Goal: Find specific page/section: Find specific page/section

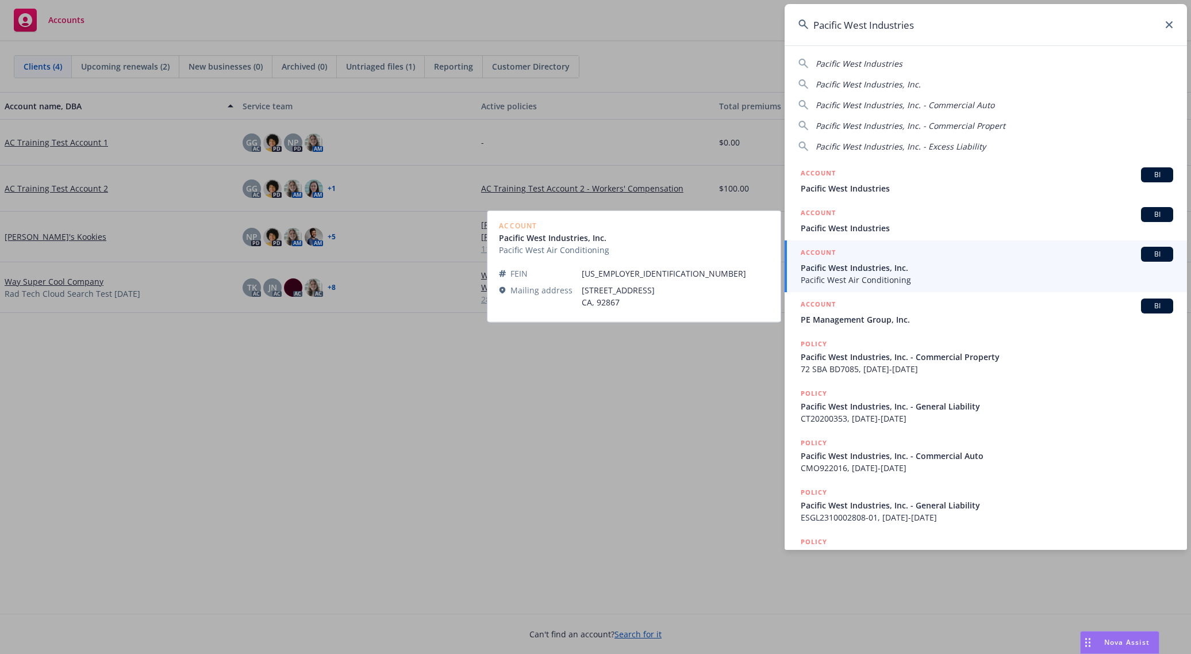
type input "Pacific West Industries"
click at [863, 265] on span "Pacific West Industries, Inc." at bounding box center [987, 268] width 373 height 12
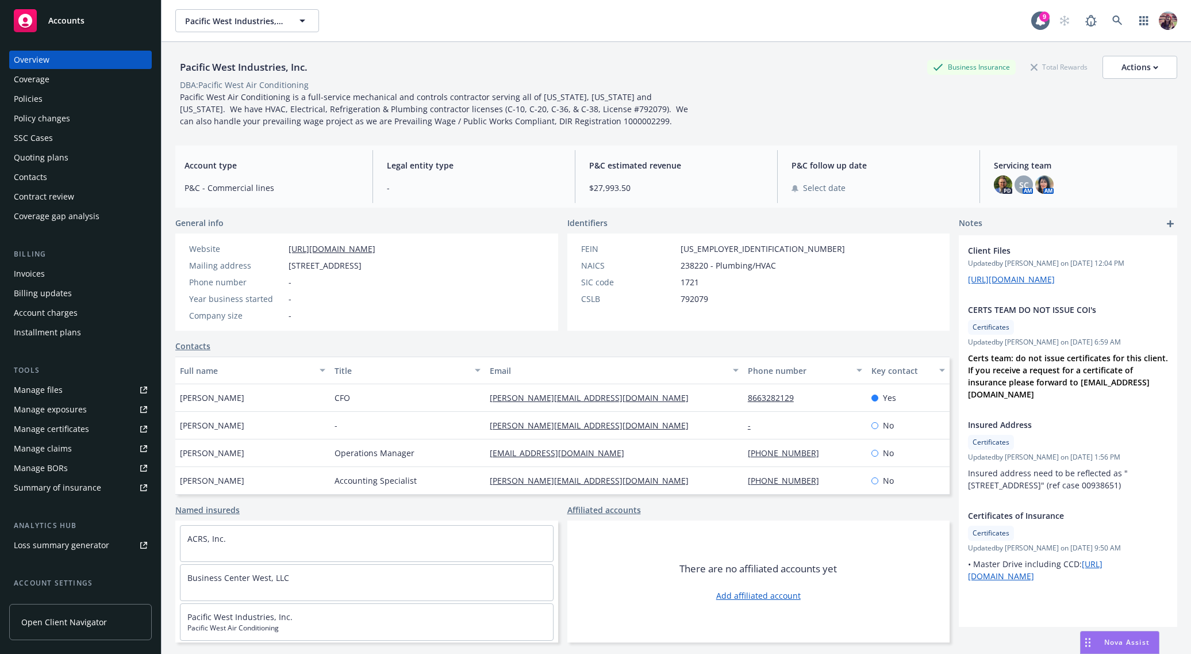
click at [841, 97] on div "Pacific West Industries, Inc. Business Insurance Total Rewards Actions DBA: Pac…" at bounding box center [676, 91] width 1002 height 71
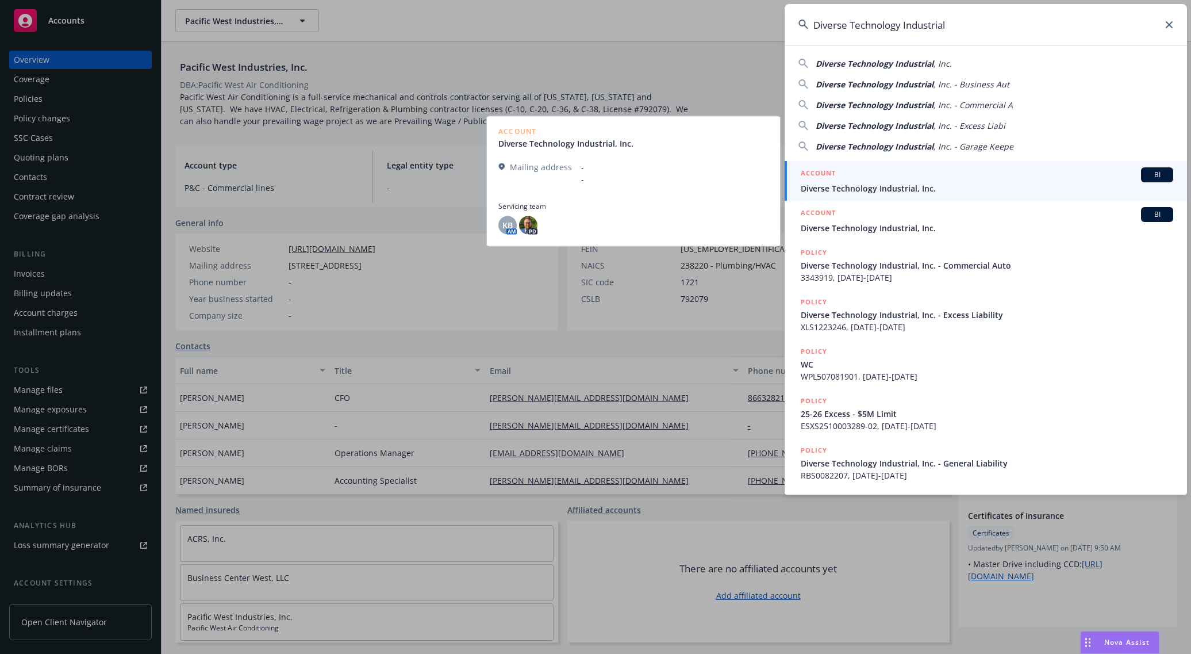
type input "Diverse Technology Industrial"
click at [897, 184] on span "Diverse Technology Industrial, Inc." at bounding box center [987, 188] width 373 height 12
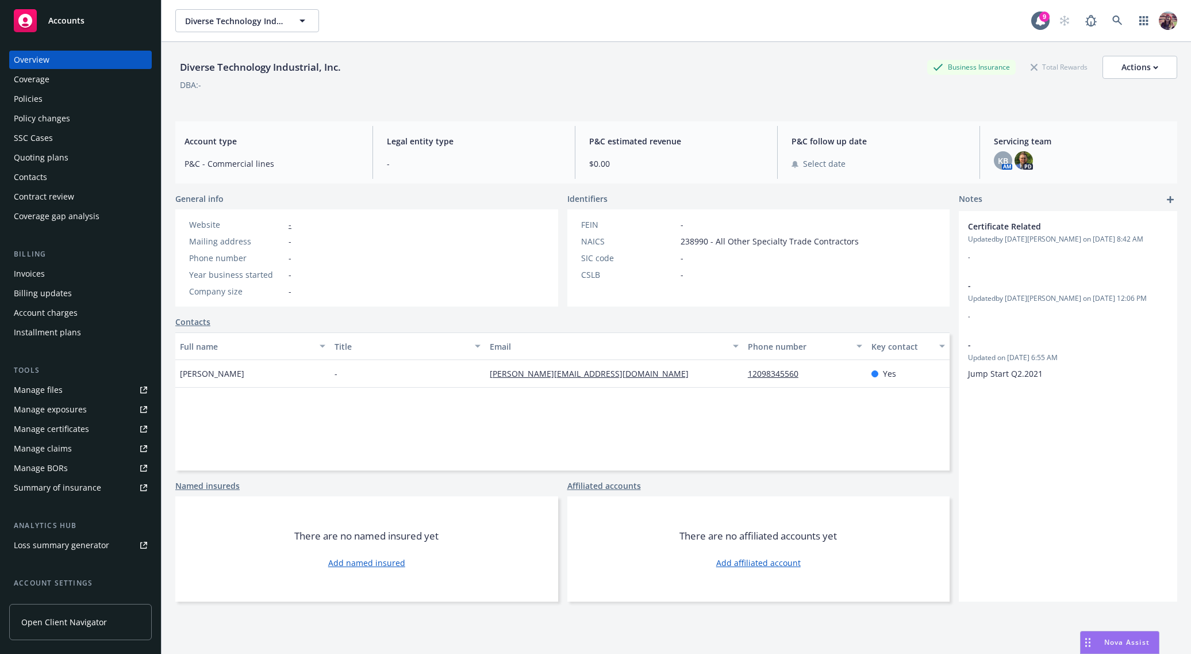
click at [72, 99] on div "Policies" at bounding box center [80, 99] width 133 height 18
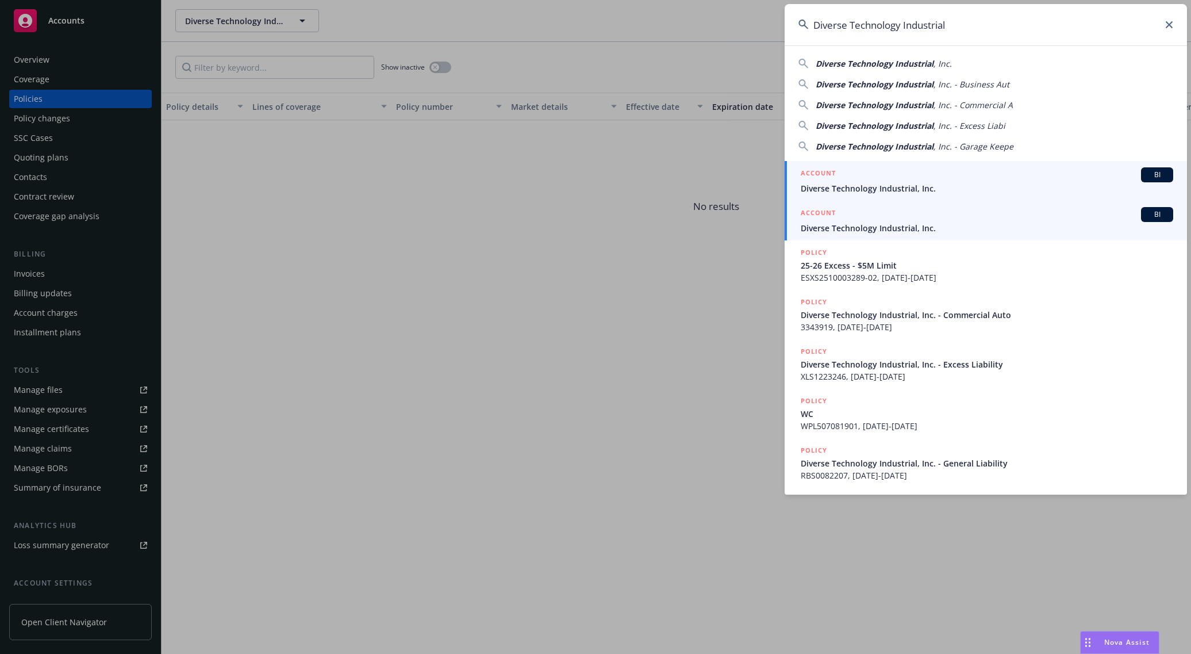
type input "Diverse Technology Industrial"
click at [837, 227] on span "Diverse Technology Industrial, Inc." at bounding box center [987, 228] width 373 height 12
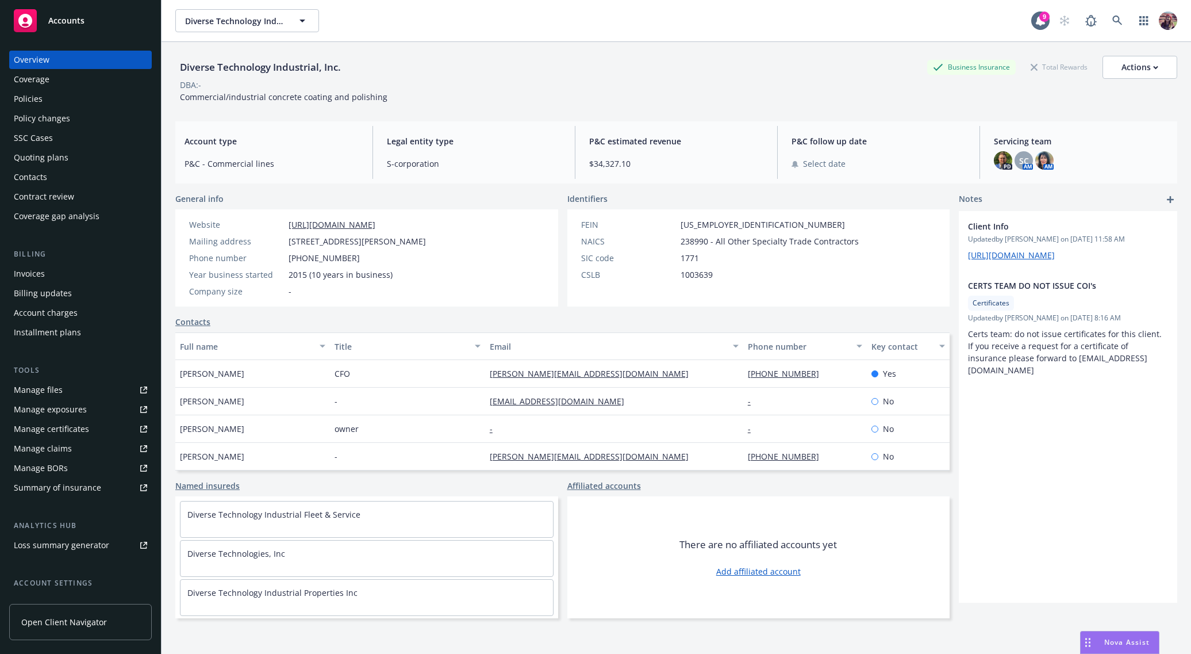
click at [79, 98] on div "Policies" at bounding box center [80, 99] width 133 height 18
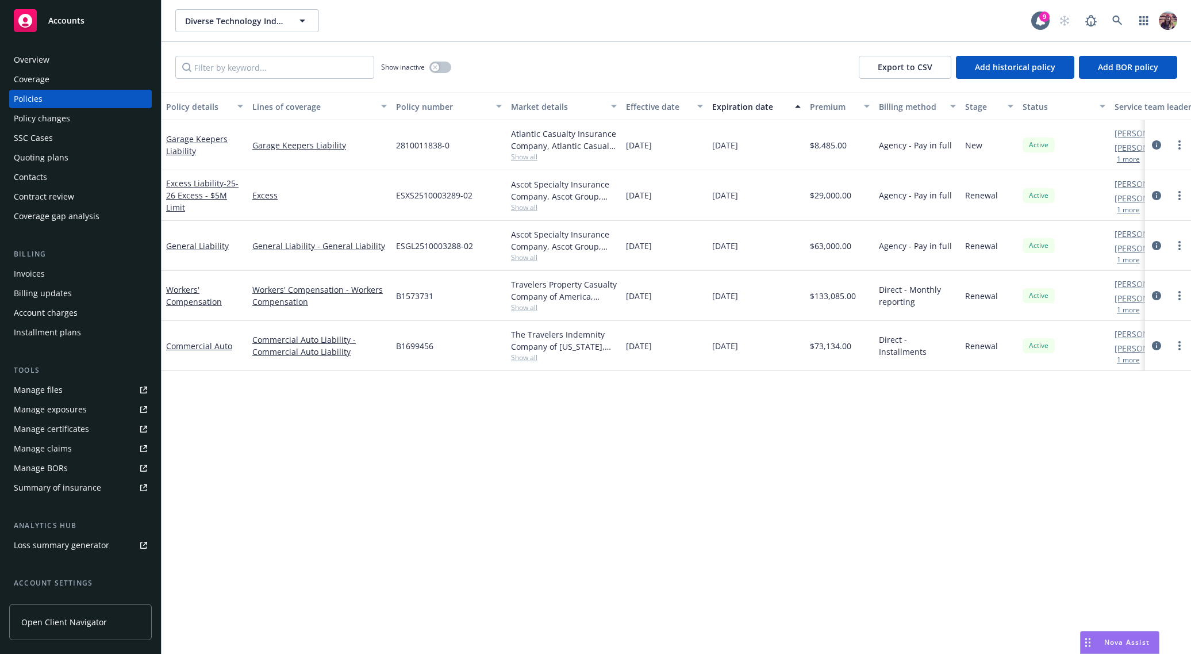
click at [750, 21] on div "Diverse Technology Industrial, Inc. Diverse Technology Industrial, Inc." at bounding box center [603, 20] width 856 height 23
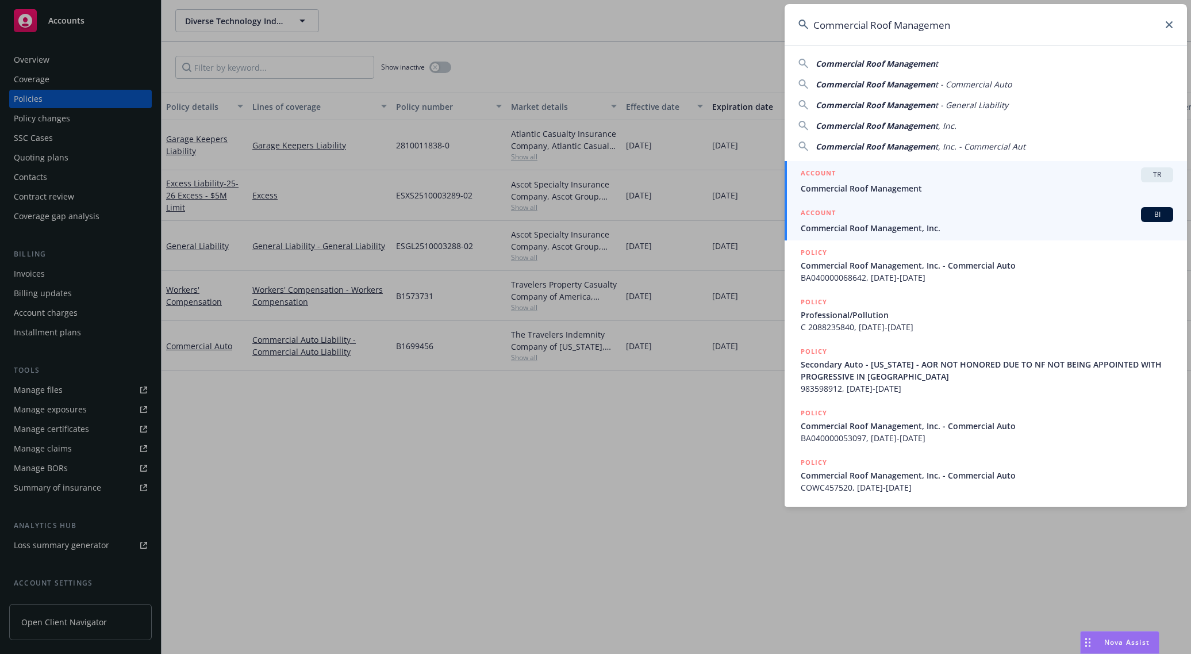
type input "Commercial Roof Managemen"
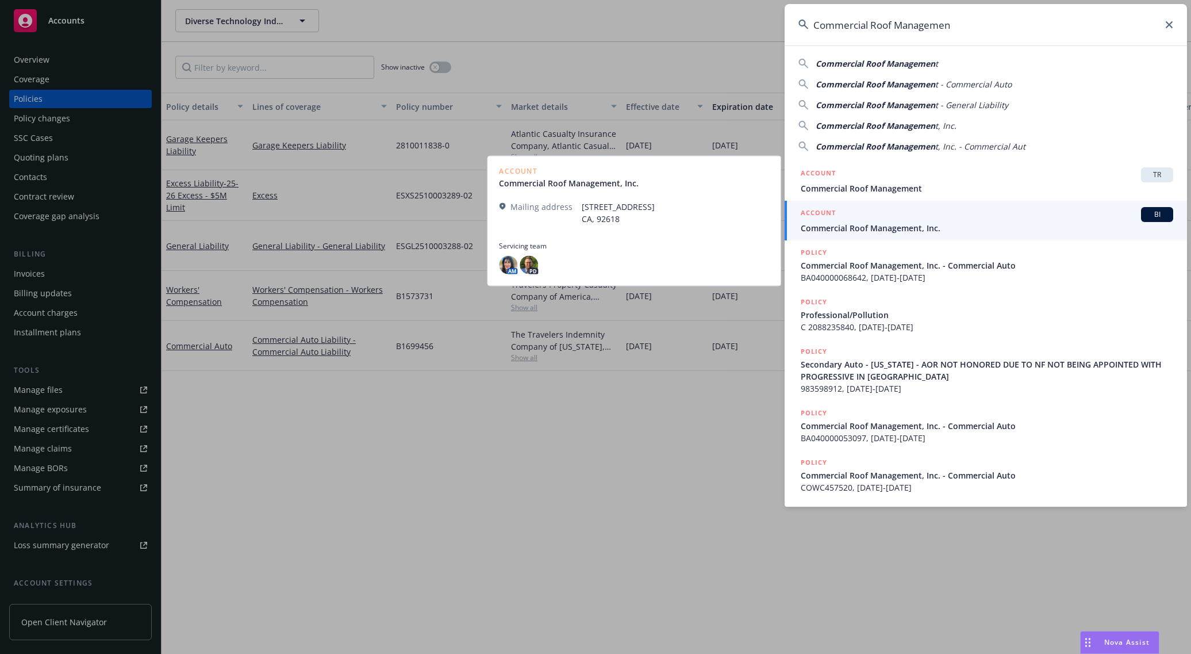
click at [951, 224] on span "Commercial Roof Management, Inc." at bounding box center [987, 228] width 373 height 12
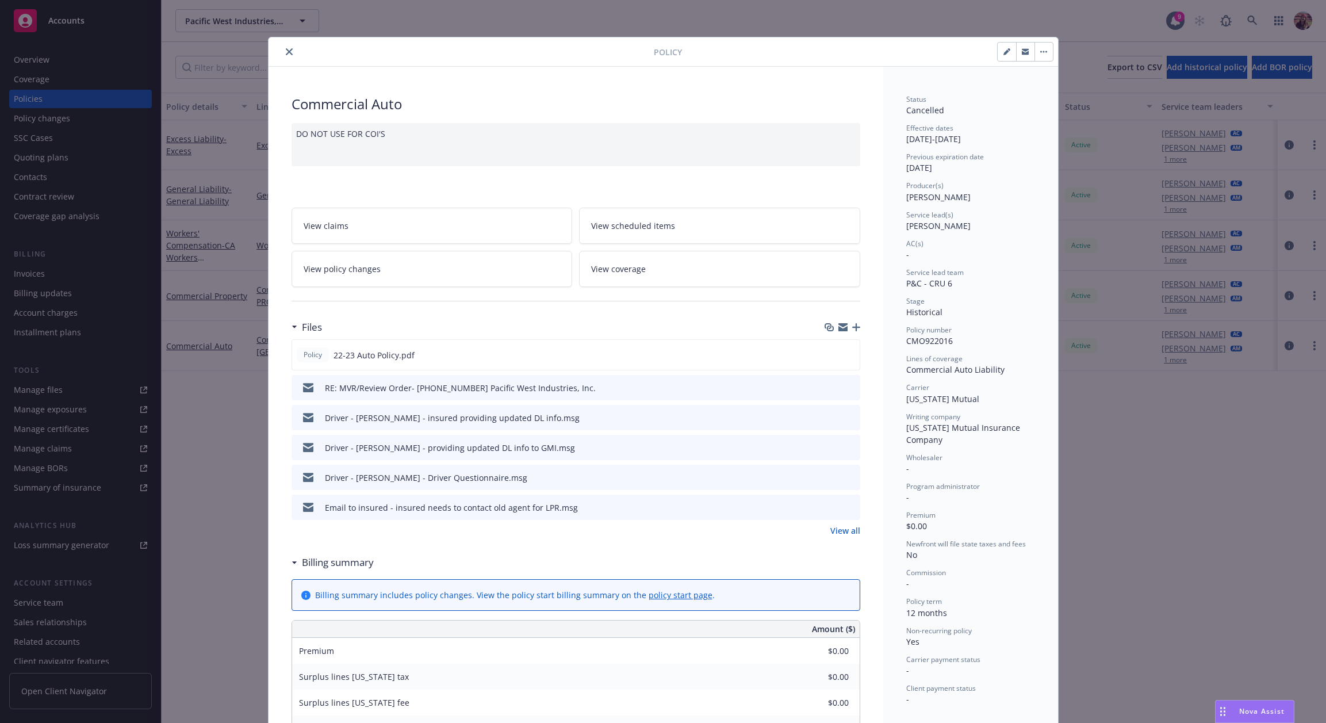
click at [998, 53] on button "button" at bounding box center [1007, 52] width 18 height 18
select select "HISTORICAL"
select select "12"
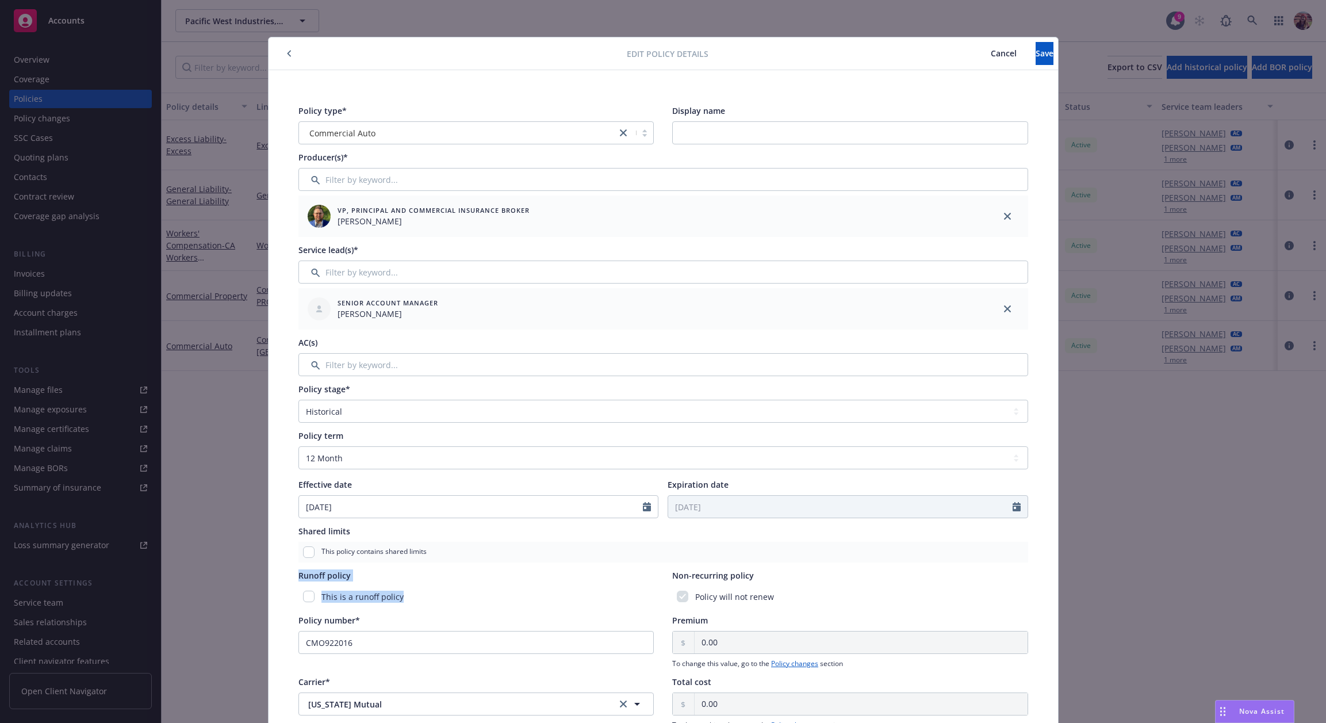
drag, startPoint x: 730, startPoint y: 569, endPoint x: 803, endPoint y: 564, distance: 72.6
click at [803, 564] on div "Policy type* Commercial Auto Display name Producer(s)* VP, Principal and Commer…" at bounding box center [662, 487] width 743 height 779
drag, startPoint x: 803, startPoint y: 564, endPoint x: 784, endPoint y: 577, distance: 23.1
click at [802, 564] on div "Policy type* Commercial Auto Display name Producer(s)* VP, Principal and Commer…" at bounding box center [662, 487] width 743 height 779
drag, startPoint x: 782, startPoint y: 578, endPoint x: 727, endPoint y: 578, distance: 55.2
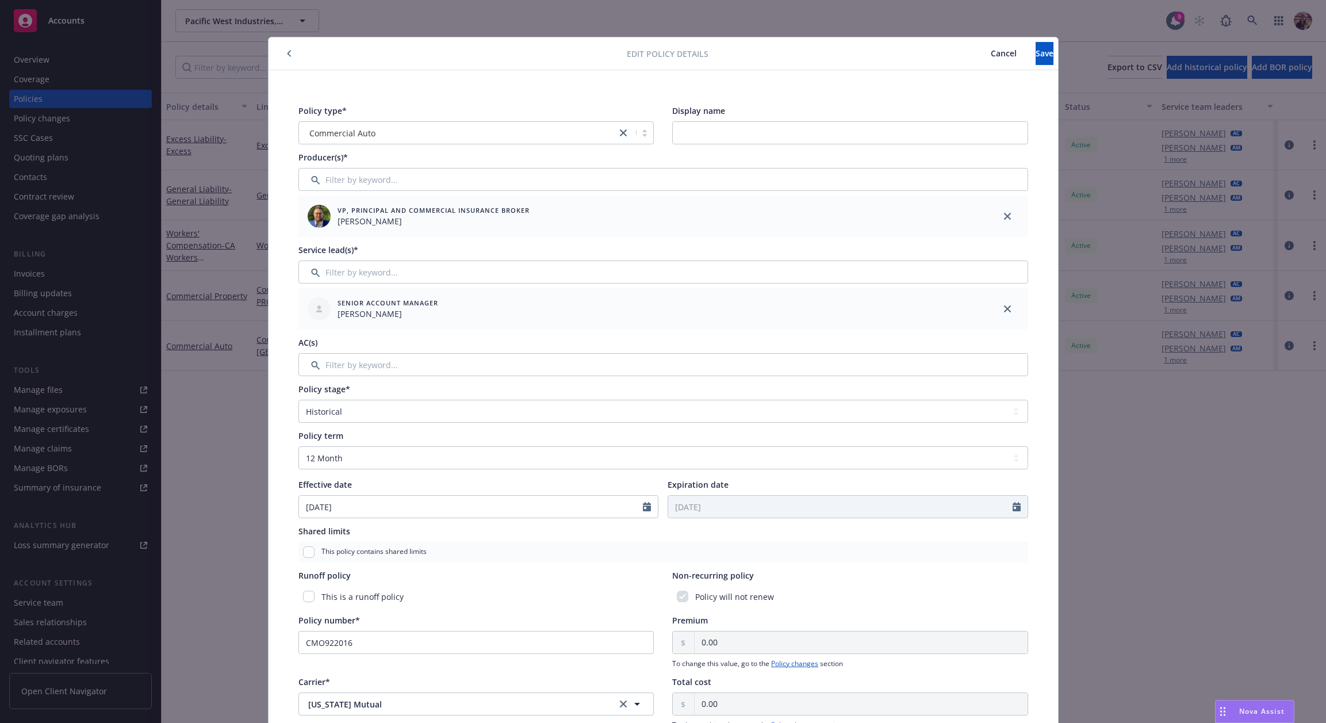
click at [782, 578] on div "Non-recurring policy" at bounding box center [850, 575] width 356 height 12
click at [713, 578] on span "Non-recurring policy" at bounding box center [713, 575] width 82 height 11
click at [712, 578] on span "Non-recurring policy" at bounding box center [713, 575] width 82 height 11
click at [682, 580] on span "Non-recurring policy" at bounding box center [713, 575] width 82 height 11
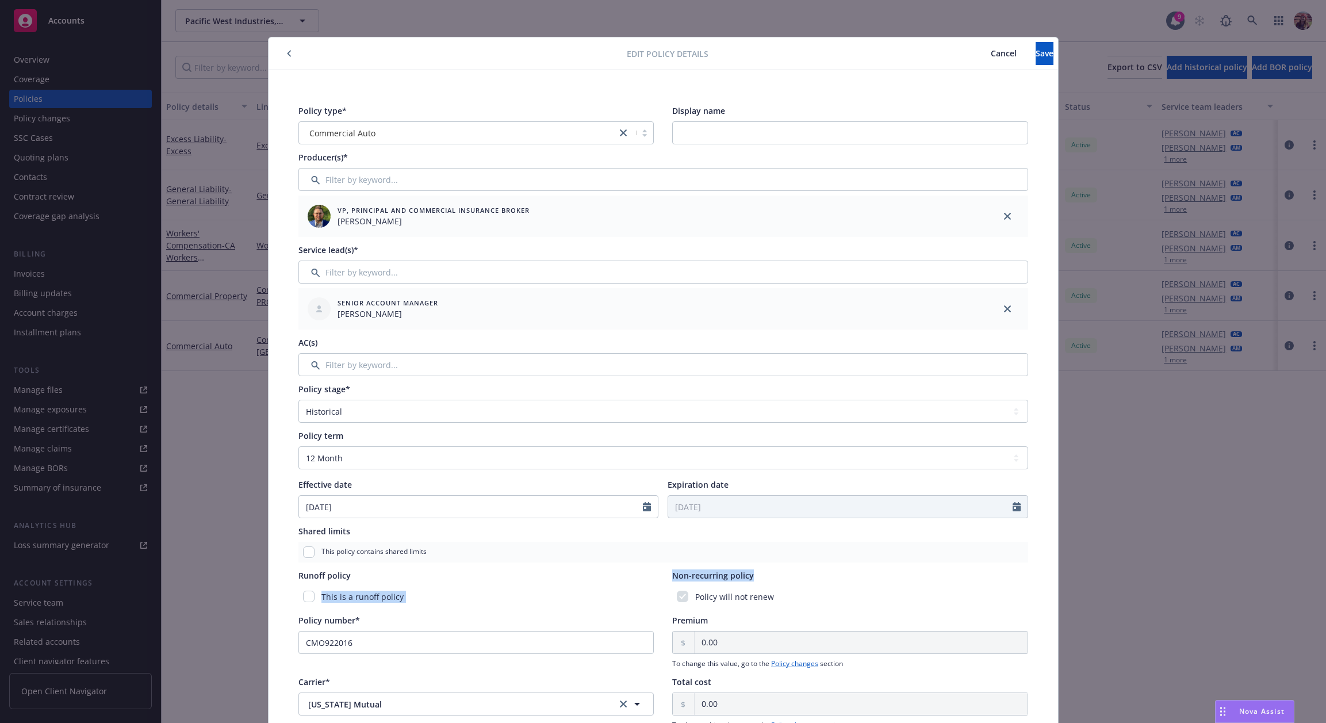
drag, startPoint x: 782, startPoint y: 597, endPoint x: 622, endPoint y: 571, distance: 161.9
click at [623, 570] on div "Runoff policy This is a runoff policy Non-recurring policy Policy will not renew" at bounding box center [663, 588] width 730 height 38
click at [622, 571] on div "Runoff policy" at bounding box center [476, 575] width 356 height 12
drag, startPoint x: 650, startPoint y: 577, endPoint x: 768, endPoint y: 578, distance: 117.3
click at [768, 578] on div "Runoff policy This is a runoff policy Non-recurring policy Policy will not renew" at bounding box center [663, 588] width 730 height 38
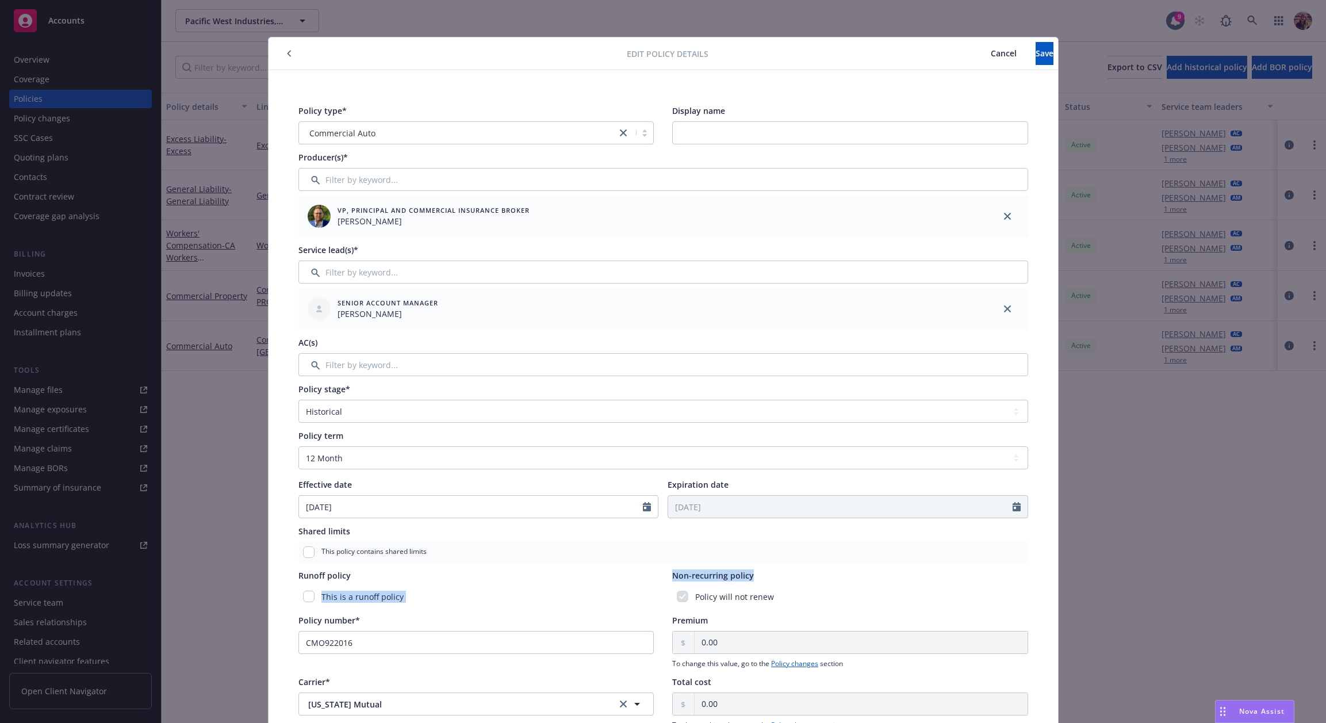
click at [768, 578] on div "Non-recurring policy" at bounding box center [850, 575] width 356 height 12
click at [767, 578] on div "Non-recurring policy" at bounding box center [850, 575] width 356 height 12
click at [699, 577] on span "Non-recurring policy" at bounding box center [713, 575] width 82 height 11
click at [698, 577] on span "Non-recurring policy" at bounding box center [713, 575] width 82 height 11
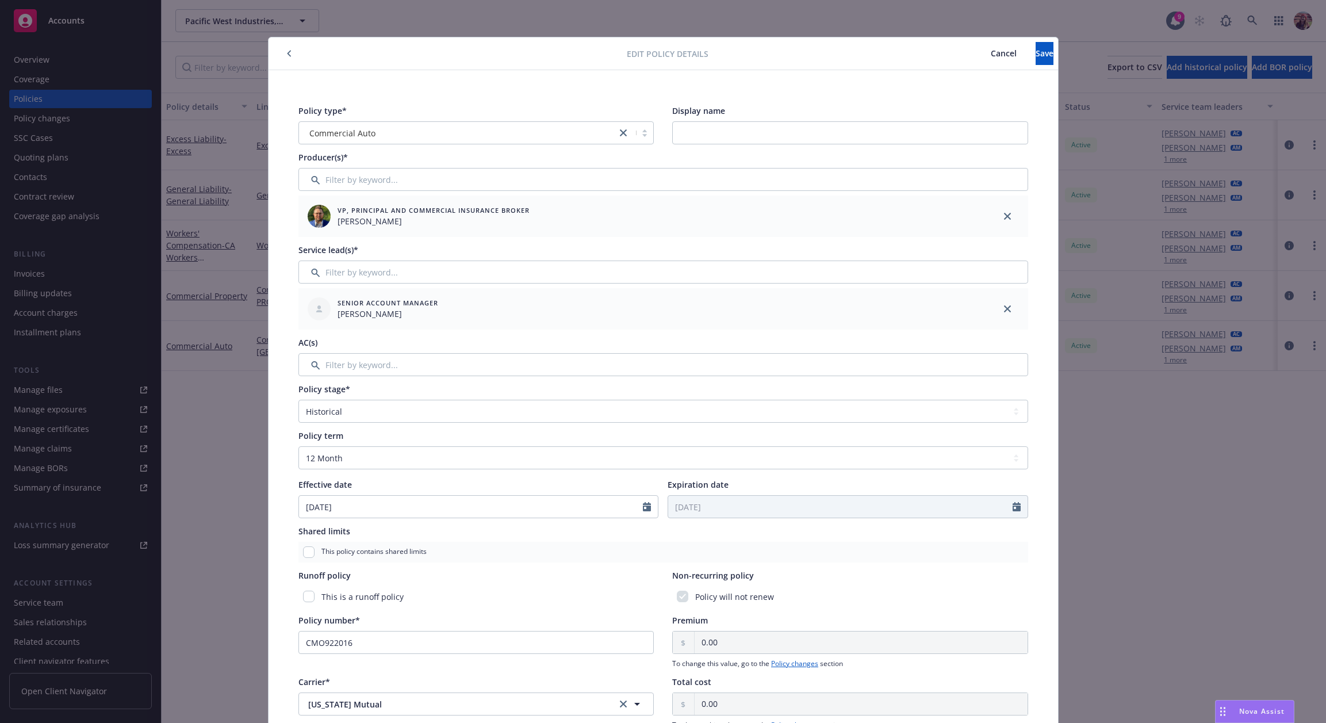
click at [657, 576] on div "Runoff policy This is a runoff policy Non-recurring policy Policy will not renew" at bounding box center [663, 588] width 730 height 38
click at [289, 53] on button "button" at bounding box center [289, 54] width 14 height 14
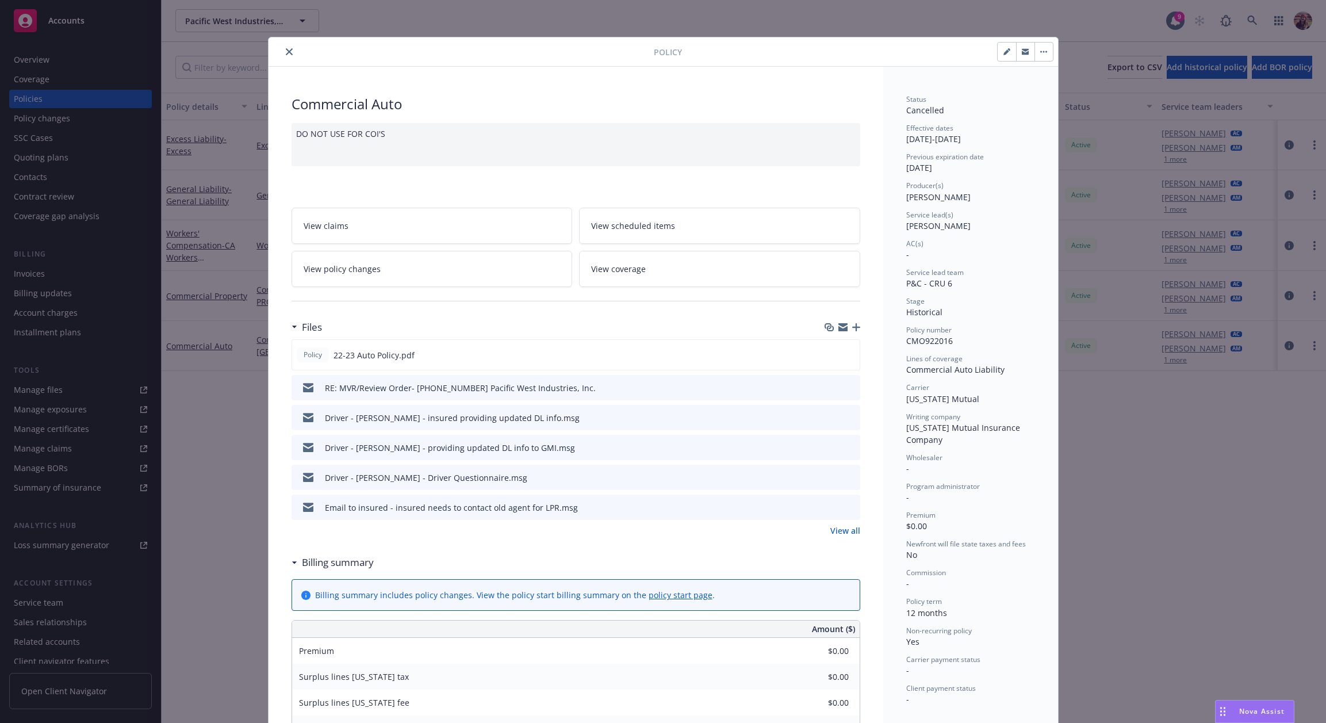
click at [300, 135] on div "DO NOT USE FOR COI'S" at bounding box center [575, 144] width 569 height 43
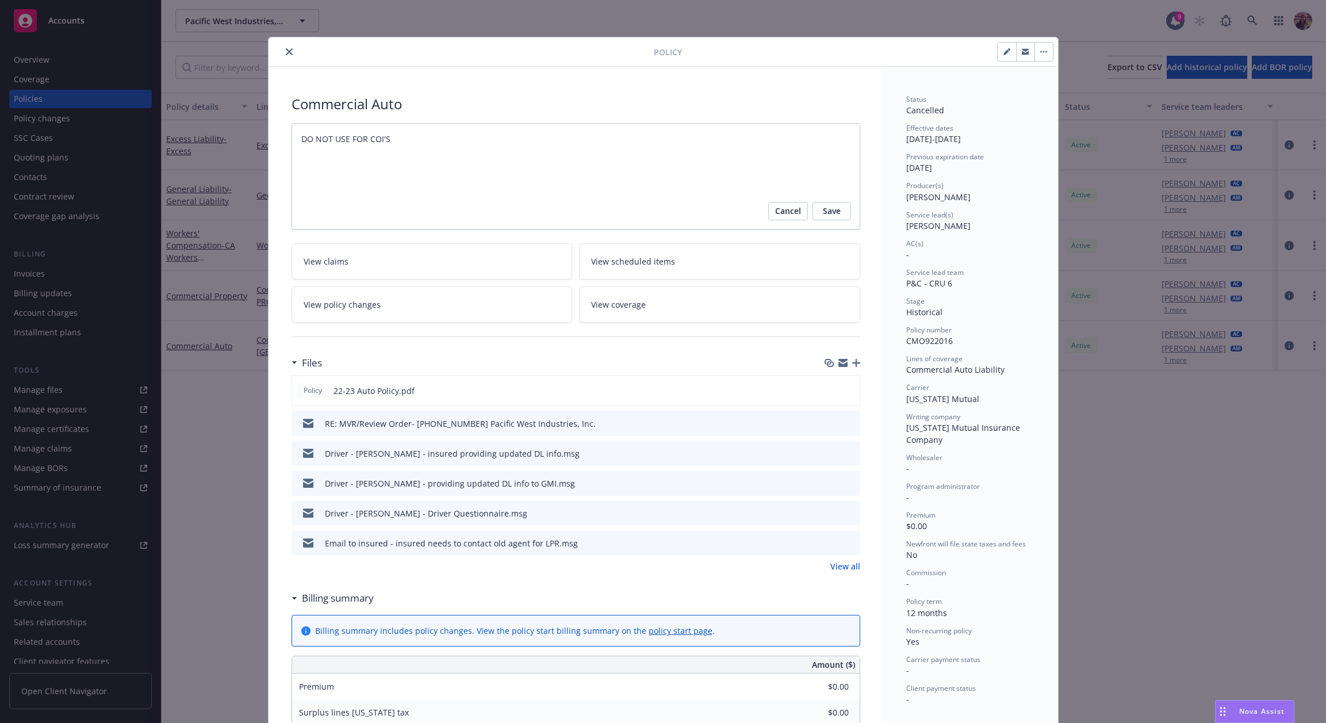
click at [300, 135] on textarea "DO NOT USE FOR COI'S" at bounding box center [575, 176] width 569 height 106
click at [443, 90] on div "Commercial Auto DO NOT USE FOR COI'S Cancel Save View claims View scheduled ite…" at bounding box center [575, 632] width 615 height 1130
click at [287, 49] on icon "close" at bounding box center [289, 51] width 7 height 7
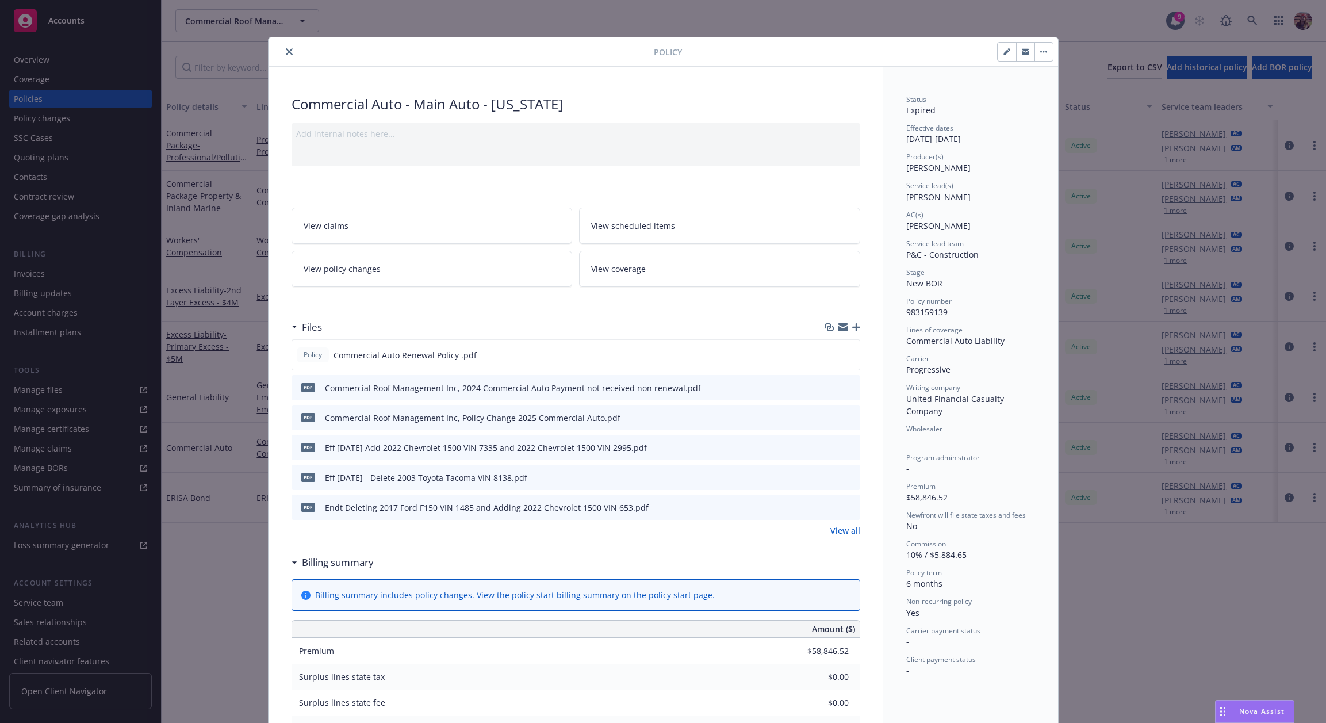
click at [1003, 53] on icon "button" at bounding box center [1006, 51] width 7 height 7
select select "NEW_BOR"
select select "6"
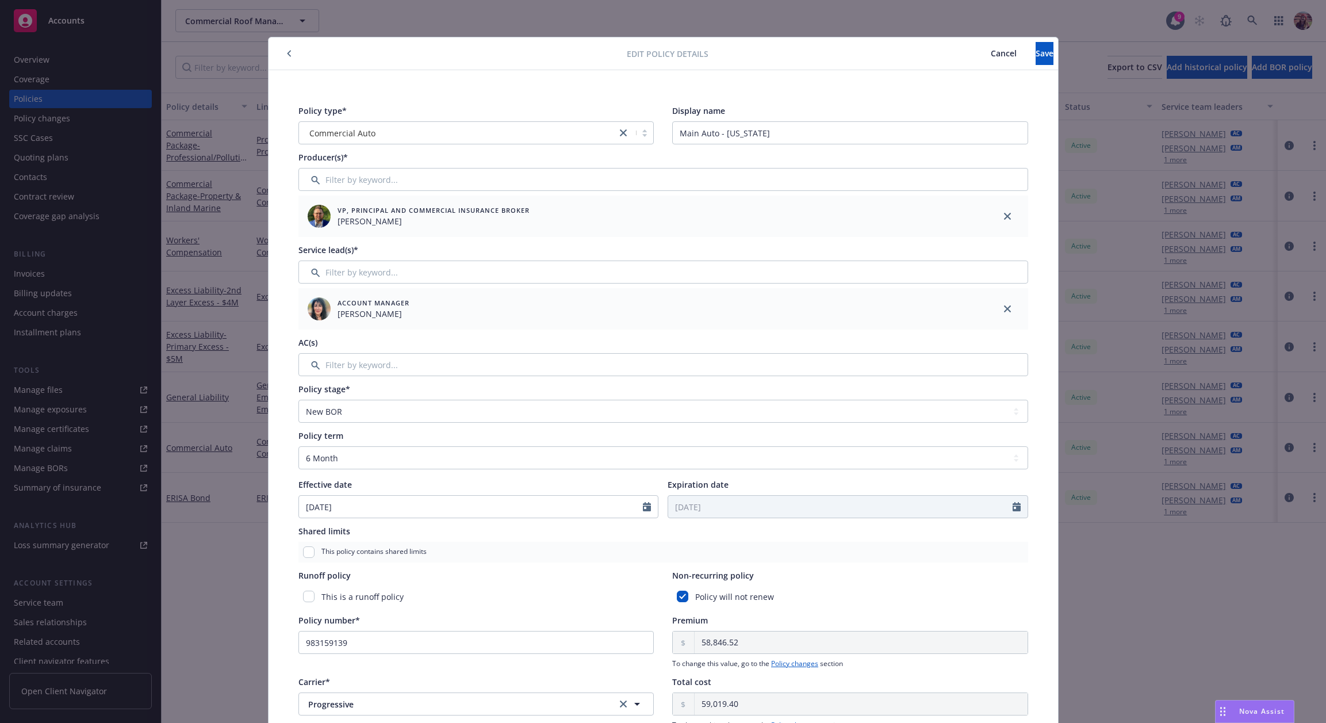
click at [287, 53] on icon "button" at bounding box center [289, 53] width 5 height 7
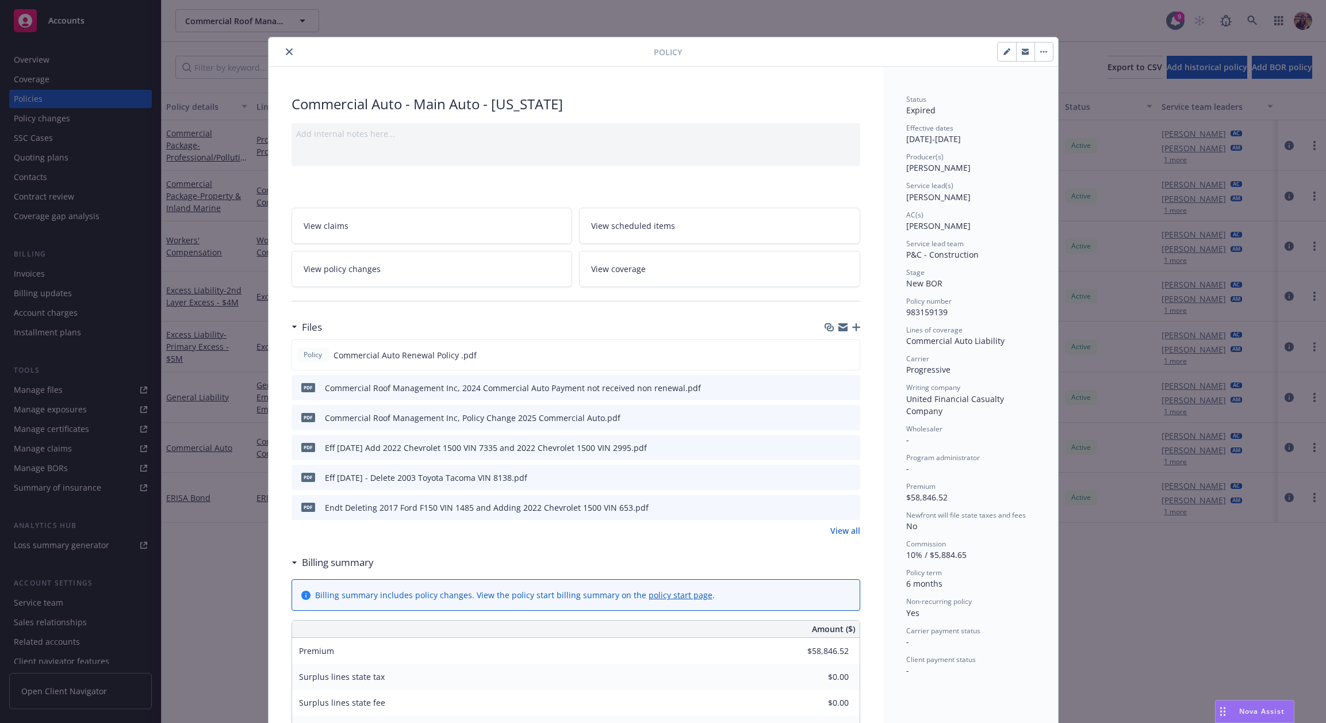
click at [216, 597] on div "Policy Commercial Auto - Main Auto - [US_STATE] Add internal notes here... View…" at bounding box center [663, 361] width 1326 height 723
click at [286, 51] on icon "close" at bounding box center [289, 51] width 7 height 7
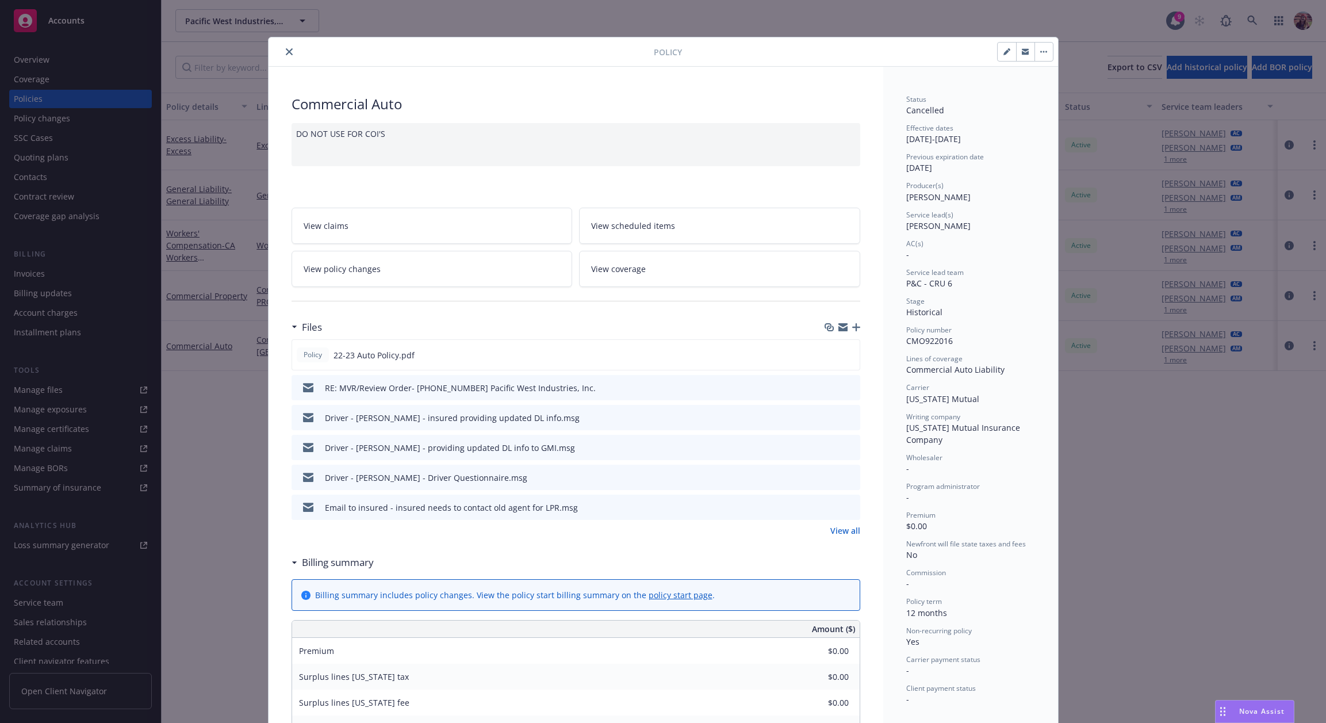
click at [1003, 55] on button "button" at bounding box center [1007, 52] width 18 height 18
select select "HISTORICAL"
select select "12"
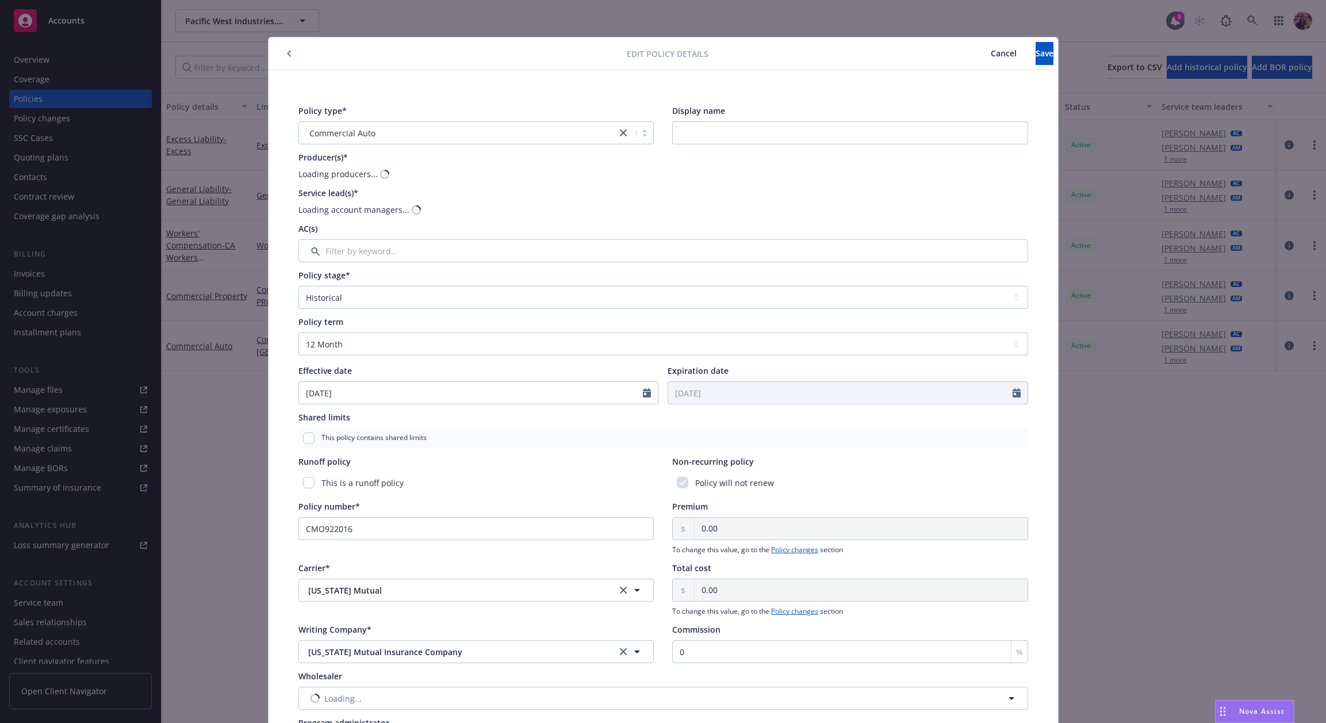
scroll to position [164, 0]
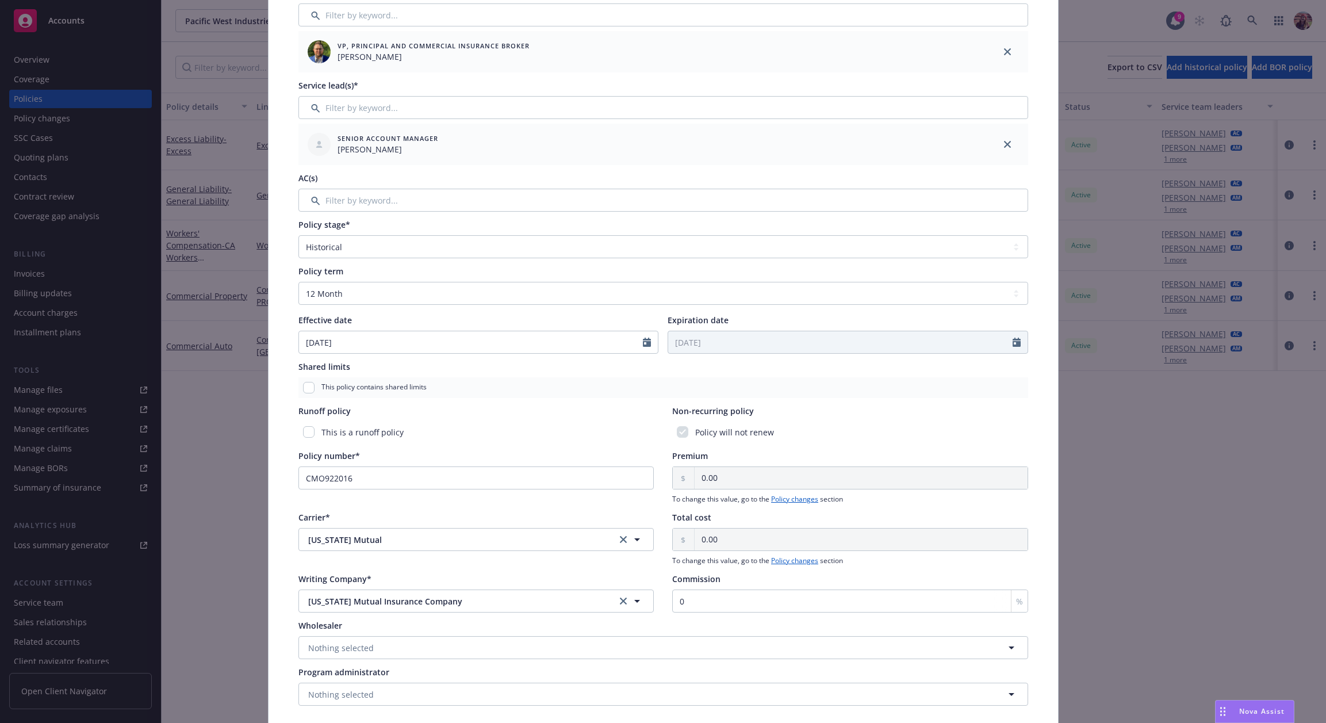
click at [1085, 474] on div "Edit policy details Cancel Save Policy type* Commercial Auto Display name Produ…" at bounding box center [663, 361] width 1326 height 723
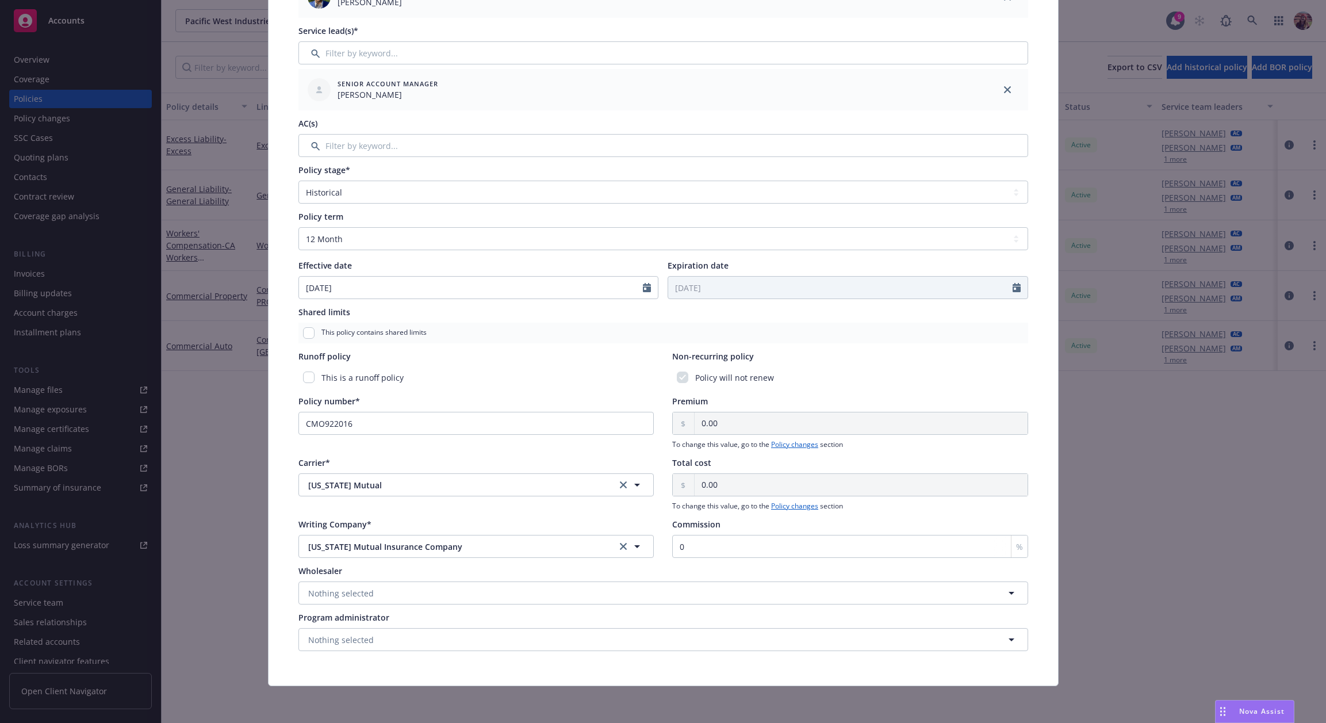
scroll to position [0, 0]
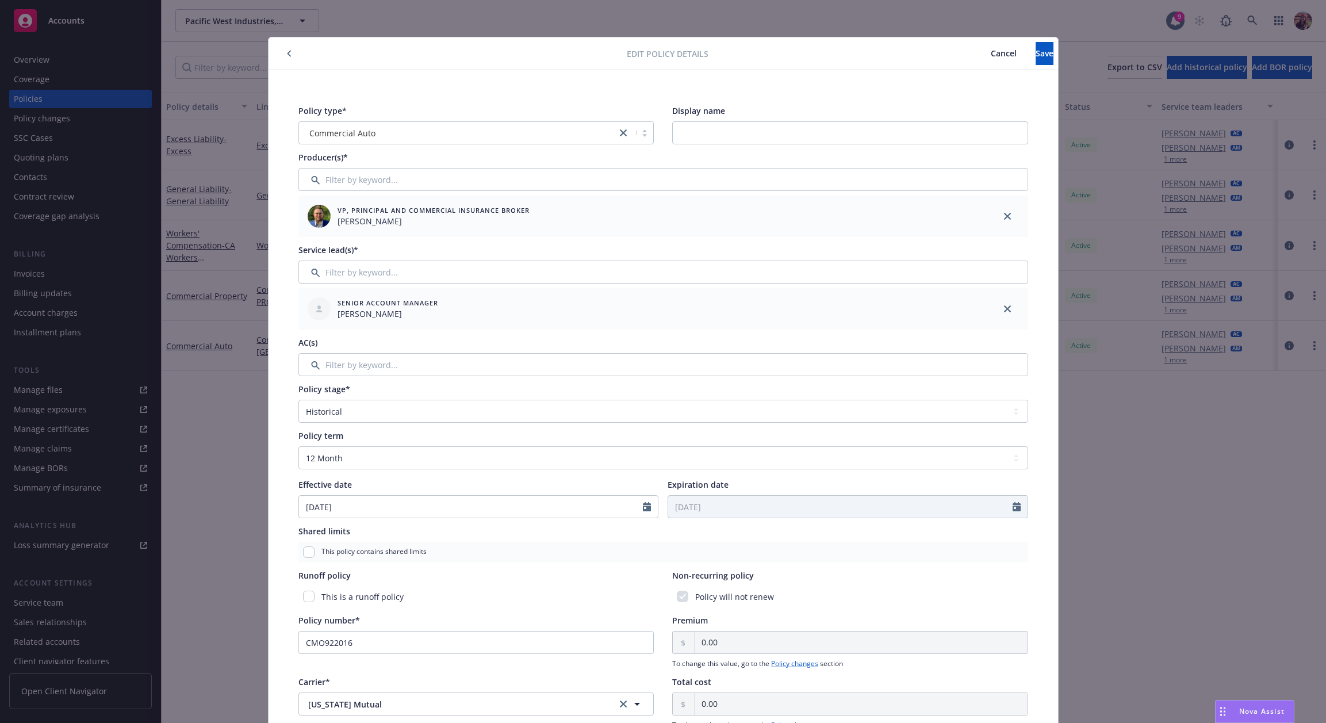
click at [289, 62] on div "Edit policy details Cancel Save" at bounding box center [662, 53] width 789 height 33
click at [286, 57] on button "button" at bounding box center [289, 54] width 14 height 14
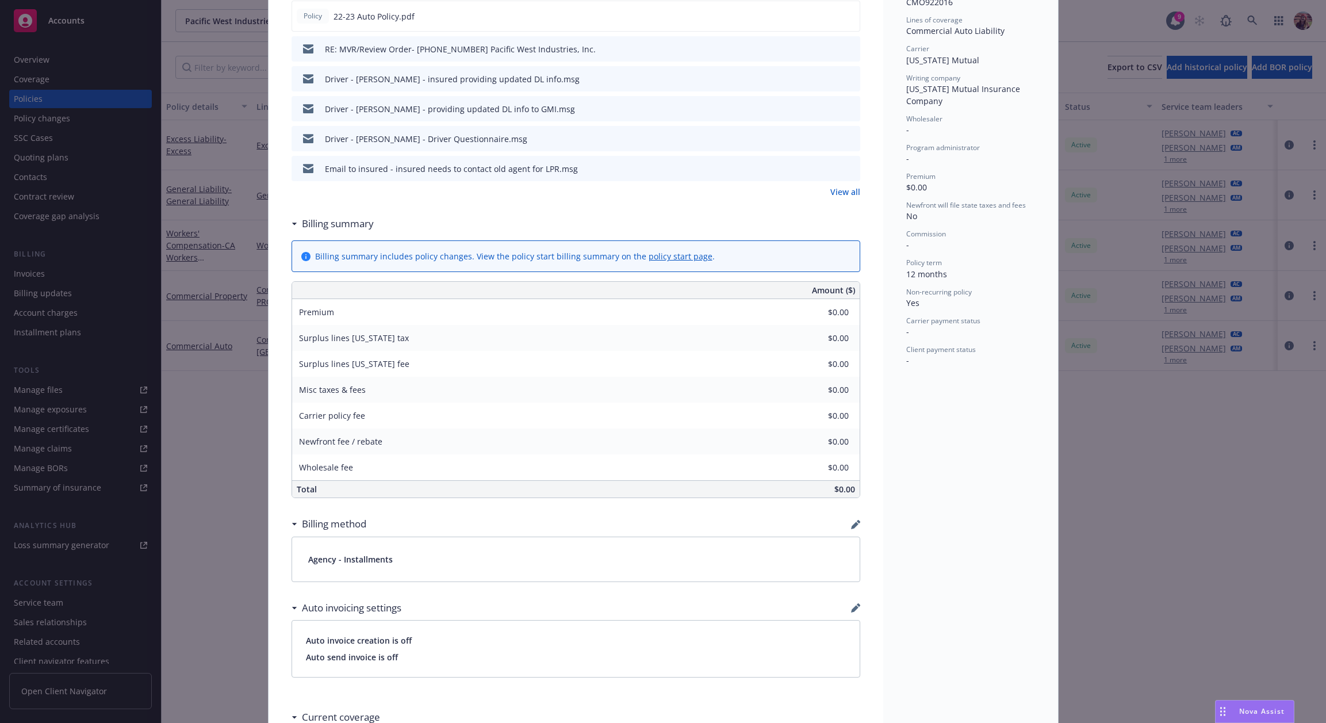
scroll to position [476, 0]
